Goal: Task Accomplishment & Management: Manage account settings

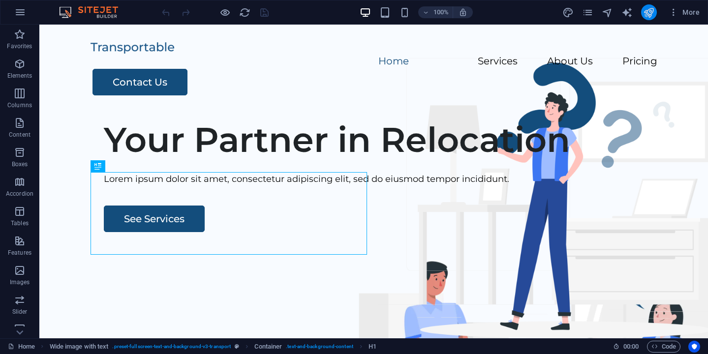
click at [649, 19] on button "publish" at bounding box center [649, 12] width 16 height 16
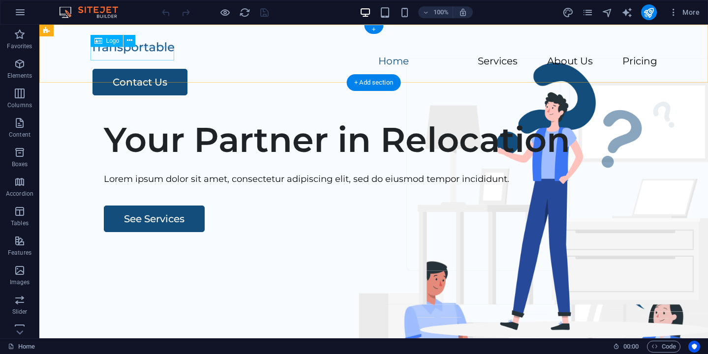
click at [140, 52] on div at bounding box center [374, 47] width 567 height 14
click at [140, 52] on div "Drag here to replace the existing content. Press “Ctrl” if you want to create a…" at bounding box center [373, 182] width 668 height 314
select select "px"
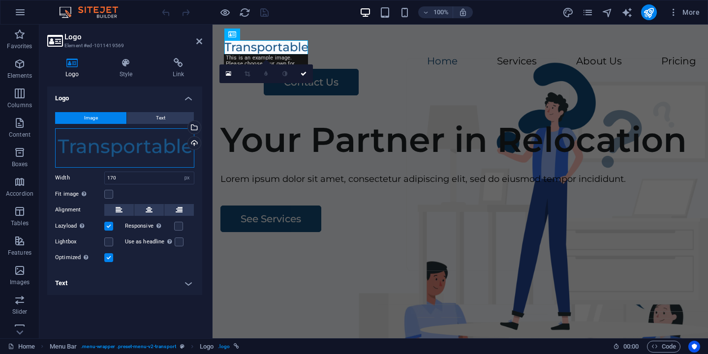
click at [86, 148] on div "Drag files here, click to choose files or select files from Files or our free s…" at bounding box center [124, 147] width 139 height 39
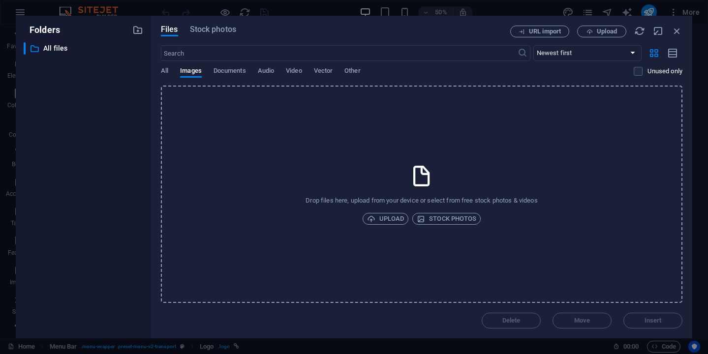
click at [86, 148] on div "​ All files All files" at bounding box center [84, 186] width 120 height 288
click at [680, 33] on icon "button" at bounding box center [676, 31] width 11 height 11
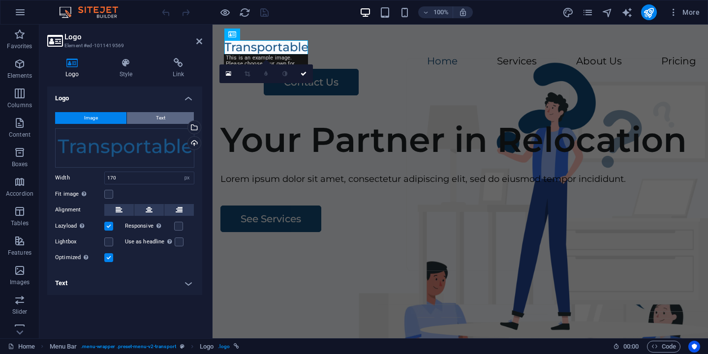
click at [146, 118] on button "Text" at bounding box center [160, 118] width 67 height 12
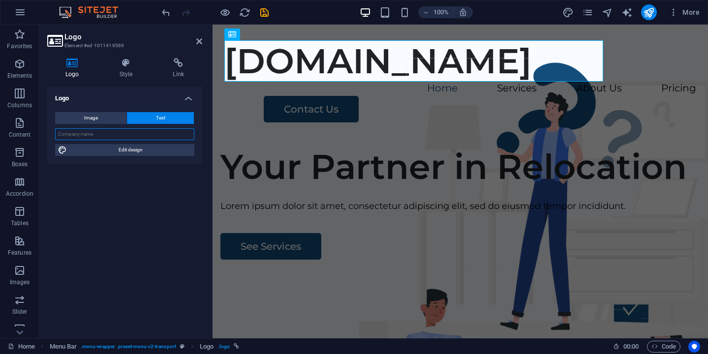
click at [148, 134] on input "text" at bounding box center [124, 134] width 139 height 12
click at [96, 118] on span "Image" at bounding box center [91, 118] width 14 height 12
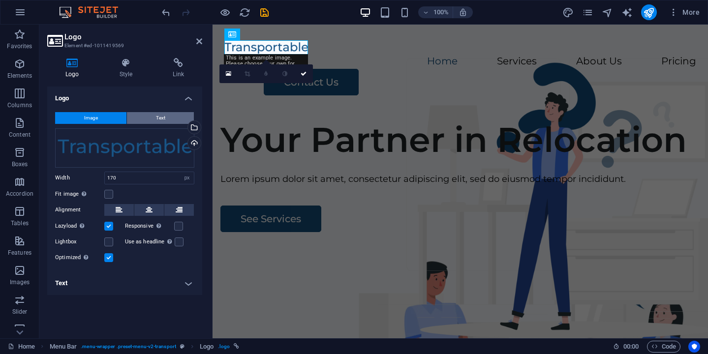
click at [158, 120] on span "Text" at bounding box center [160, 118] width 9 height 12
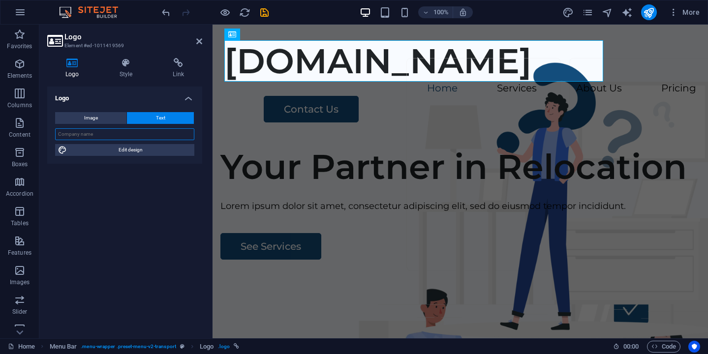
click at [152, 132] on input "text" at bounding box center [124, 134] width 139 height 12
click at [96, 117] on span "Image" at bounding box center [91, 118] width 14 height 12
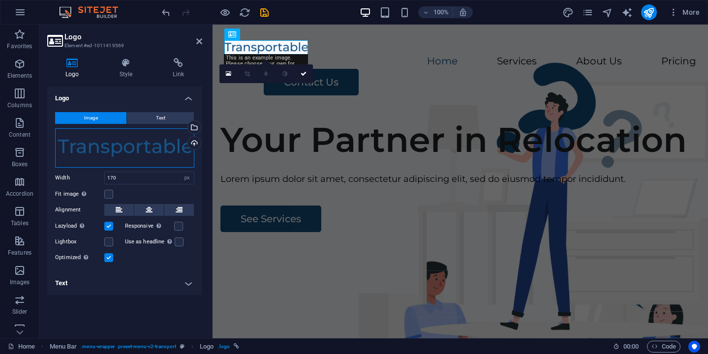
click at [157, 153] on div "Drag files here, click to choose files or select files from Files or our free s…" at bounding box center [124, 147] width 139 height 39
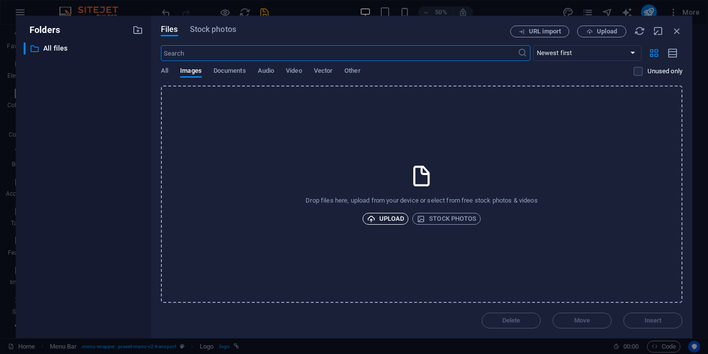
click at [388, 214] on span "Upload" at bounding box center [385, 219] width 37 height 12
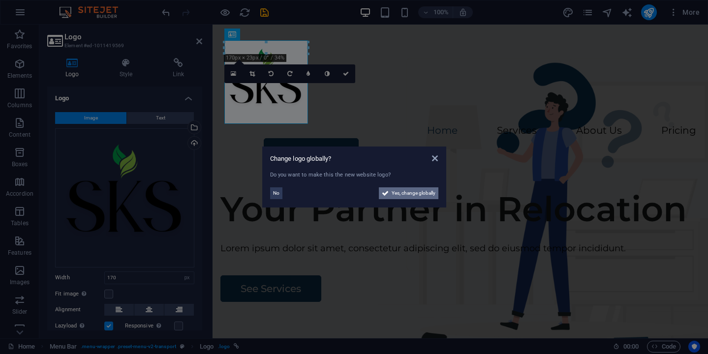
click at [418, 194] on span "Yes, change globally" at bounding box center [414, 193] width 44 height 12
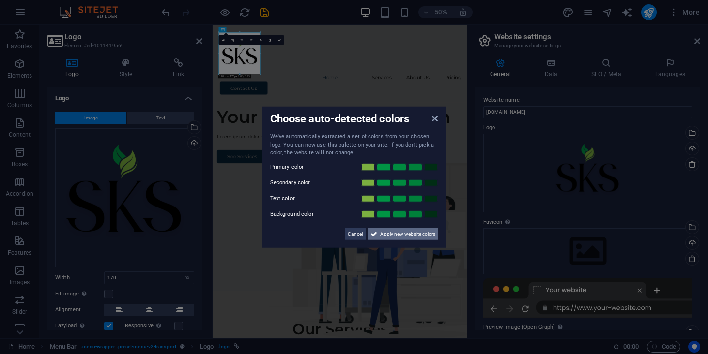
click at [400, 234] on span "Apply new website colors" at bounding box center [407, 234] width 55 height 12
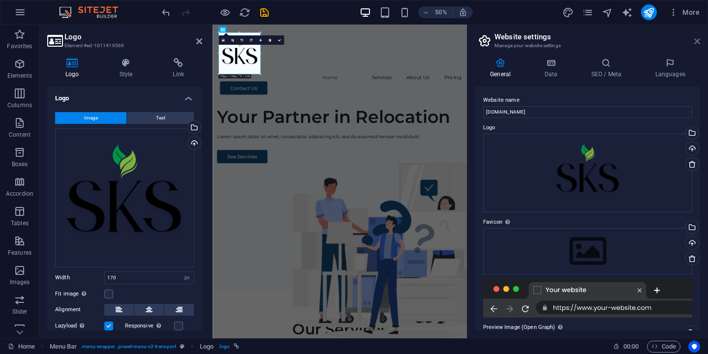
click at [696, 40] on icon at bounding box center [697, 41] width 6 height 8
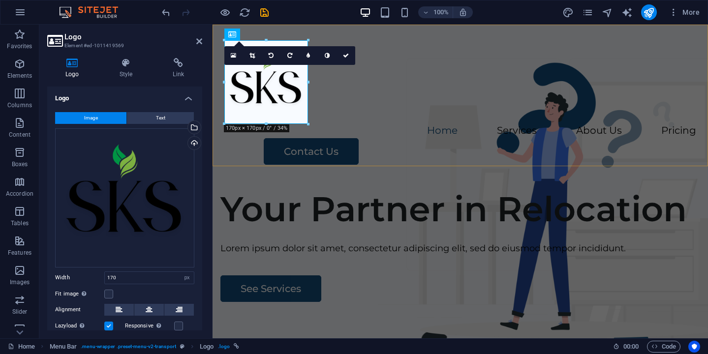
click at [437, 148] on div "Menu Home Services About Us Pricing Contact Us" at bounding box center [460, 103] width 495 height 156
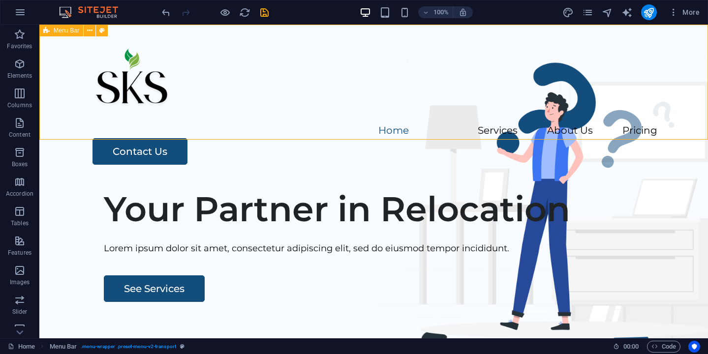
click at [66, 31] on span "Menu Bar" at bounding box center [67, 31] width 26 height 6
click at [91, 32] on icon at bounding box center [89, 31] width 5 height 10
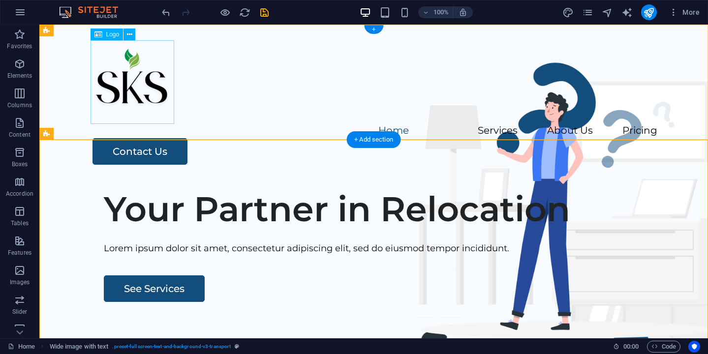
click at [125, 93] on div at bounding box center [374, 82] width 567 height 84
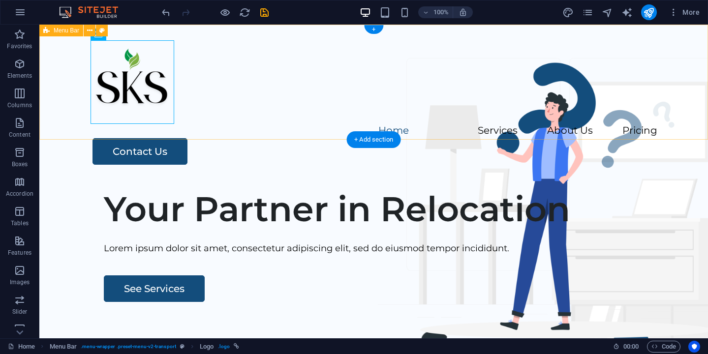
click at [128, 28] on div "Menu Home Services About Us Pricing Contact Us" at bounding box center [373, 103] width 668 height 156
click at [130, 77] on div at bounding box center [374, 82] width 567 height 84
select select "px"
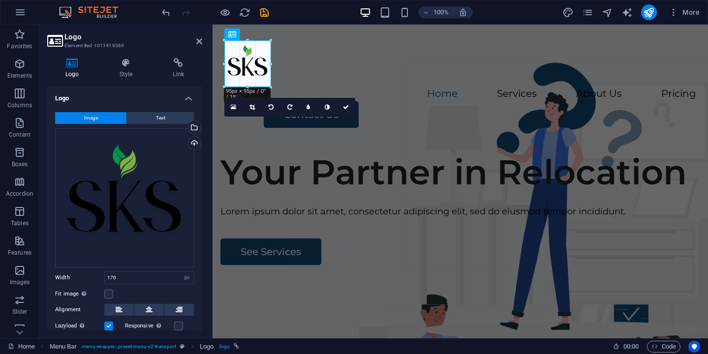
drag, startPoint x: 266, startPoint y: 123, endPoint x: 270, endPoint y: 86, distance: 37.5
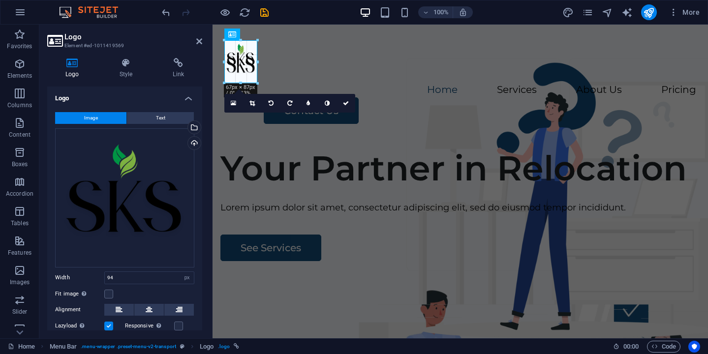
drag, startPoint x: 222, startPoint y: 85, endPoint x: 239, endPoint y: 67, distance: 24.7
type input "66"
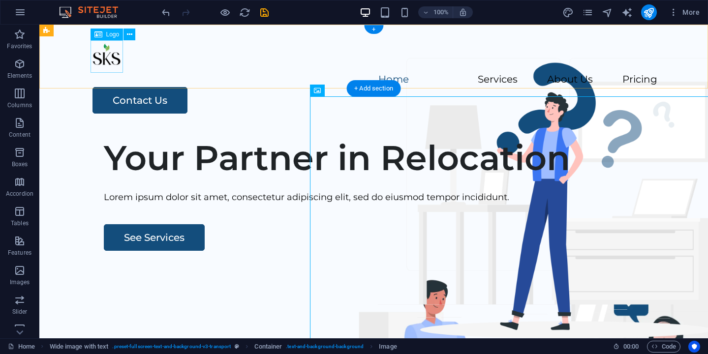
click at [105, 58] on div at bounding box center [374, 56] width 567 height 32
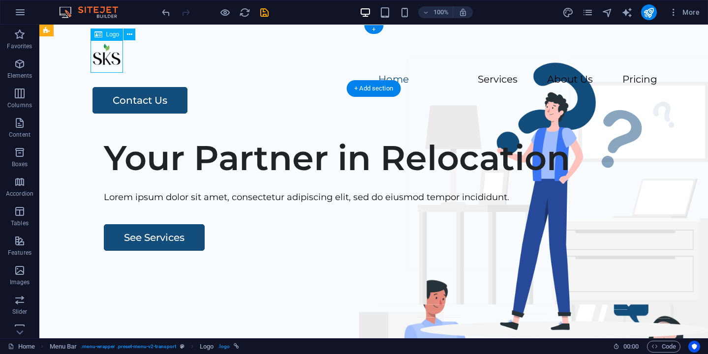
click at [105, 58] on div at bounding box center [374, 56] width 567 height 32
select select "px"
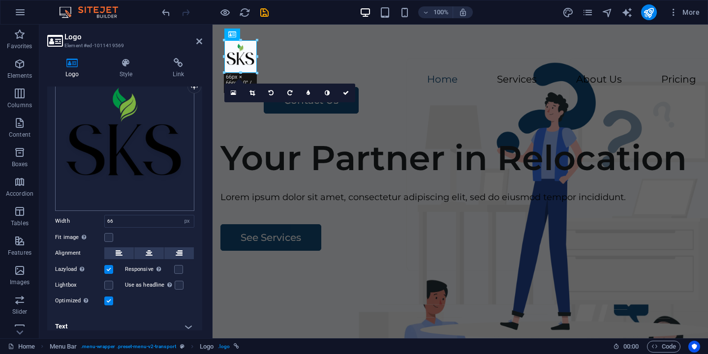
scroll to position [62, 0]
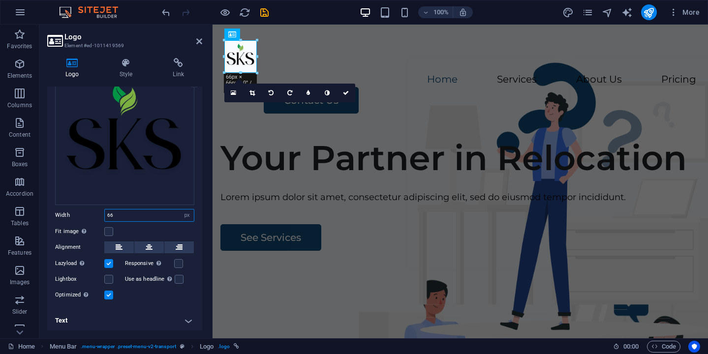
click at [130, 214] on input "66" at bounding box center [149, 216] width 89 height 12
click at [147, 250] on icon at bounding box center [149, 248] width 7 height 12
click at [132, 217] on input "66" at bounding box center [149, 216] width 89 height 12
type input "80"
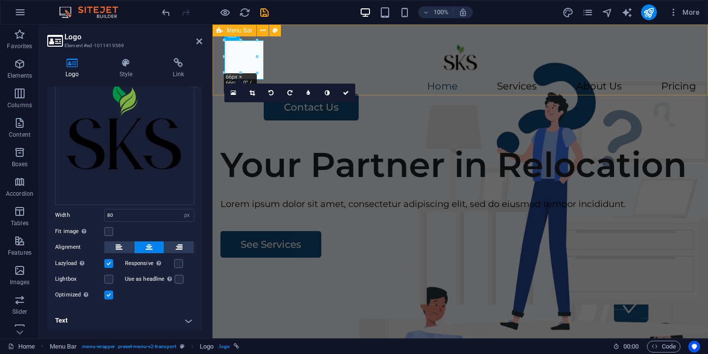
click at [425, 87] on div "Menu Home Services About Us Pricing Contact Us" at bounding box center [460, 81] width 495 height 112
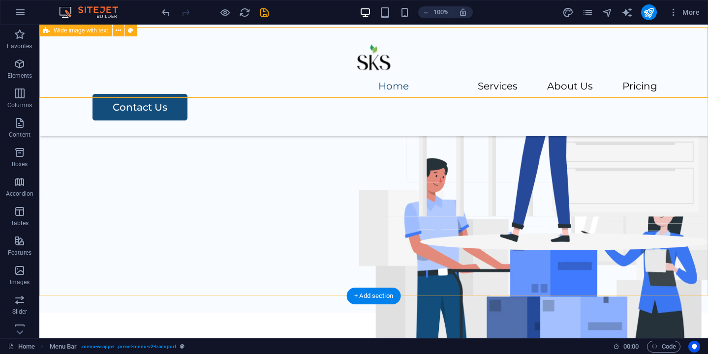
scroll to position [60, 0]
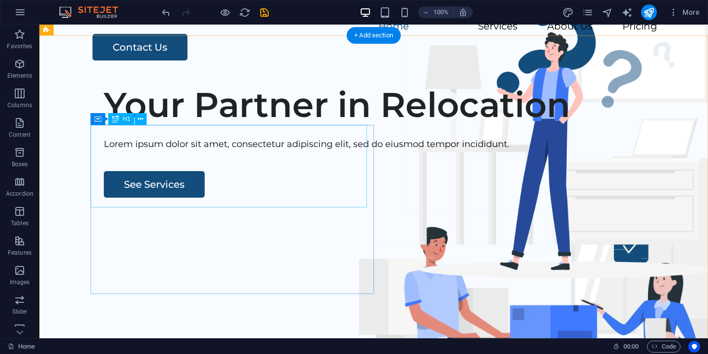
click at [213, 125] on div "Your Partner in Relocation" at bounding box center [395, 104] width 582 height 41
click at [91, 185] on div "Your Partner in Relocation Lorem ipsum dolor sit amet, consectetur adipiscing e…" at bounding box center [400, 141] width 618 height 114
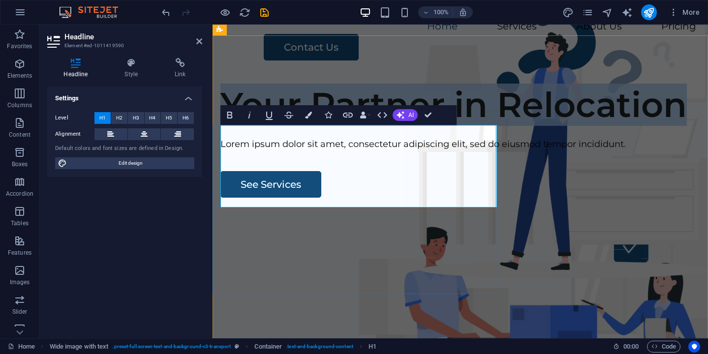
click at [320, 125] on h1 "Your Partner in Relocation" at bounding box center [460, 104] width 480 height 41
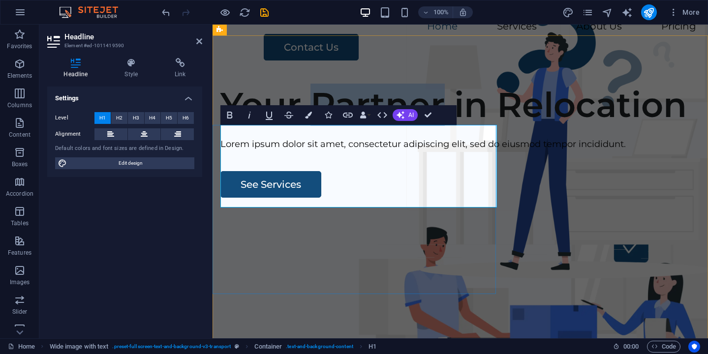
click at [320, 125] on h1 "Your Partner in Relocation" at bounding box center [460, 104] width 480 height 41
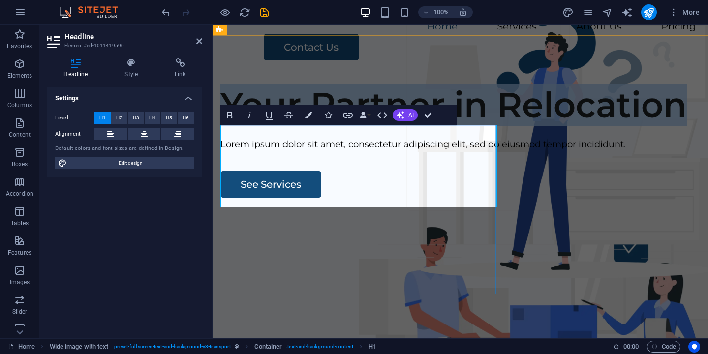
click at [320, 125] on h1 "Your Partner in Relocation" at bounding box center [460, 104] width 480 height 41
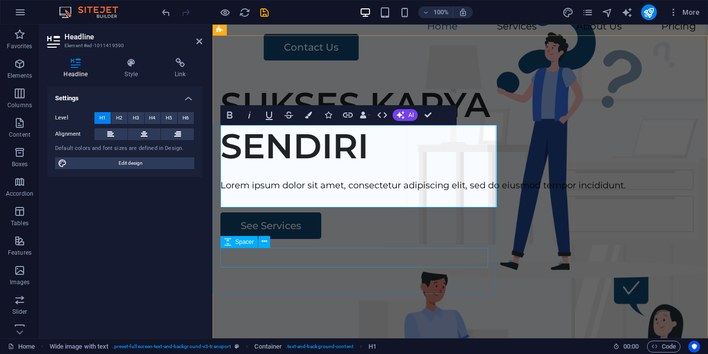
click at [393, 213] on div at bounding box center [460, 203] width 480 height 20
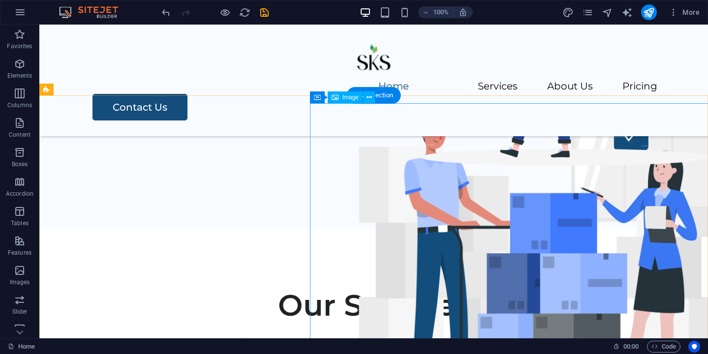
scroll to position [0, 0]
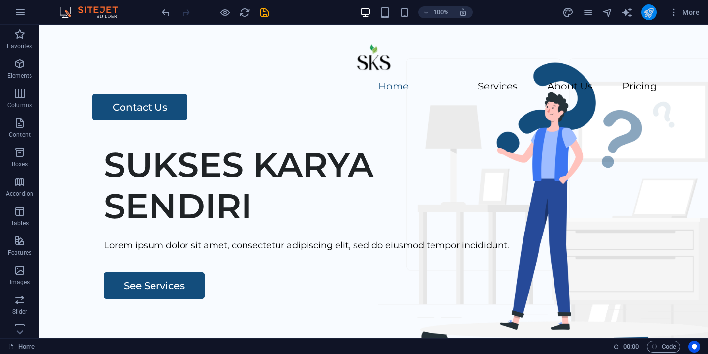
click at [646, 18] on icon "publish" at bounding box center [648, 12] width 11 height 11
checkbox input "false"
click at [654, 13] on icon "publish" at bounding box center [648, 12] width 11 height 11
